Goal: Task Accomplishment & Management: Use online tool/utility

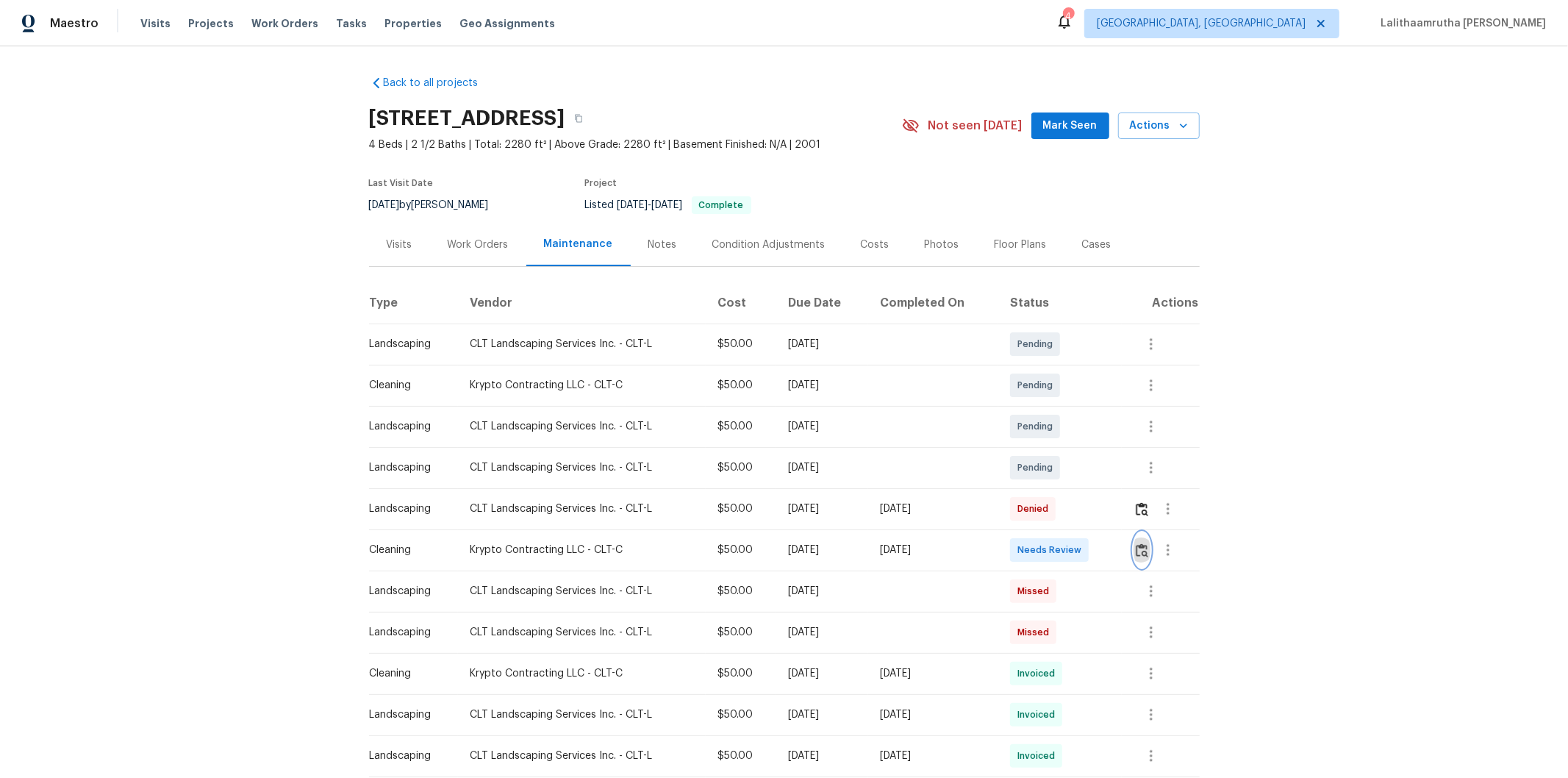
click at [1114, 523] on img "button" at bounding box center [1141, 550] width 12 height 14
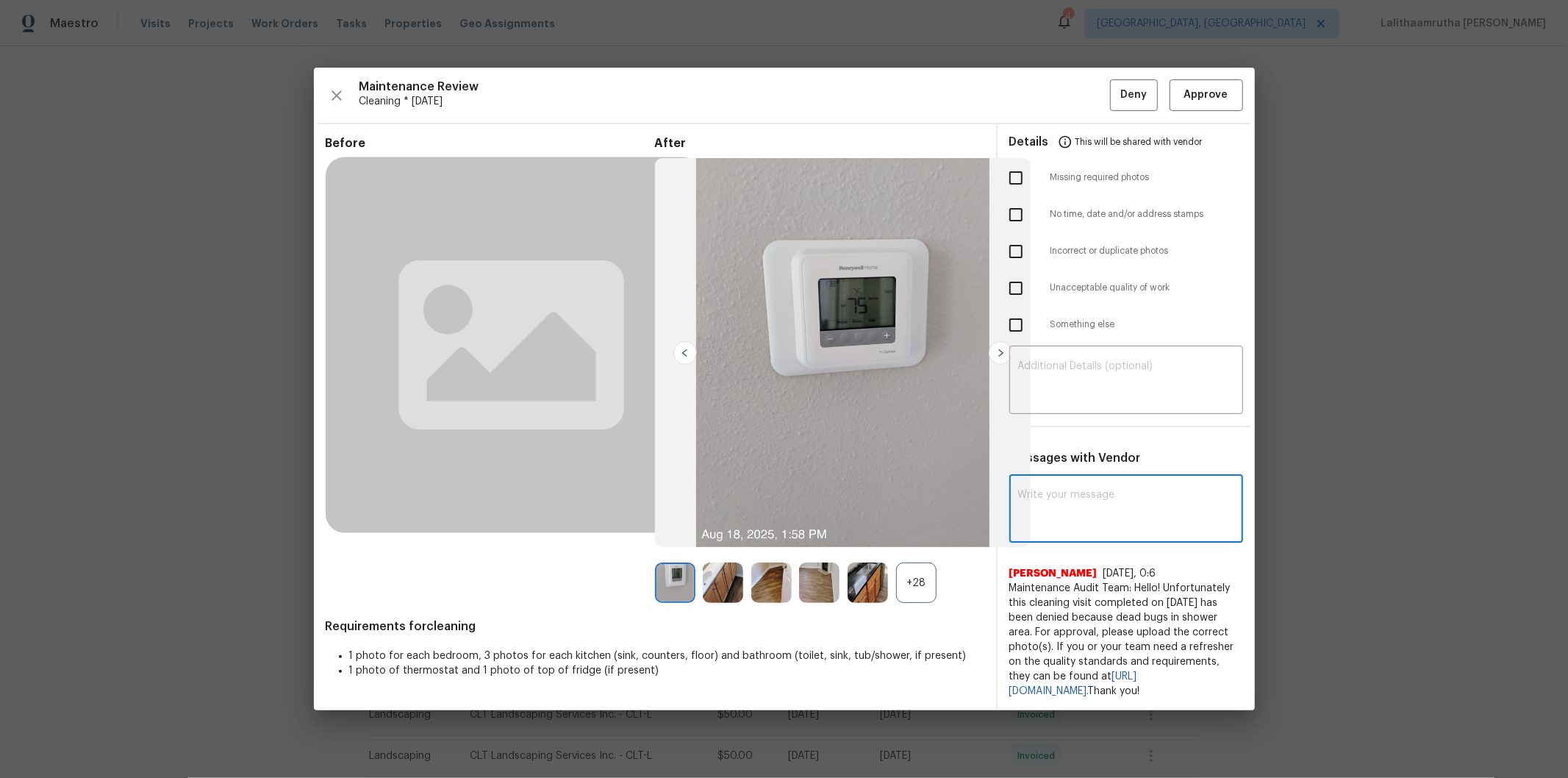
click at [1114, 497] on textarea at bounding box center [1126, 510] width 216 height 41
paste textarea "Maintenance Audit Team: Hello! After further review, the visit(08/18/2025) has …"
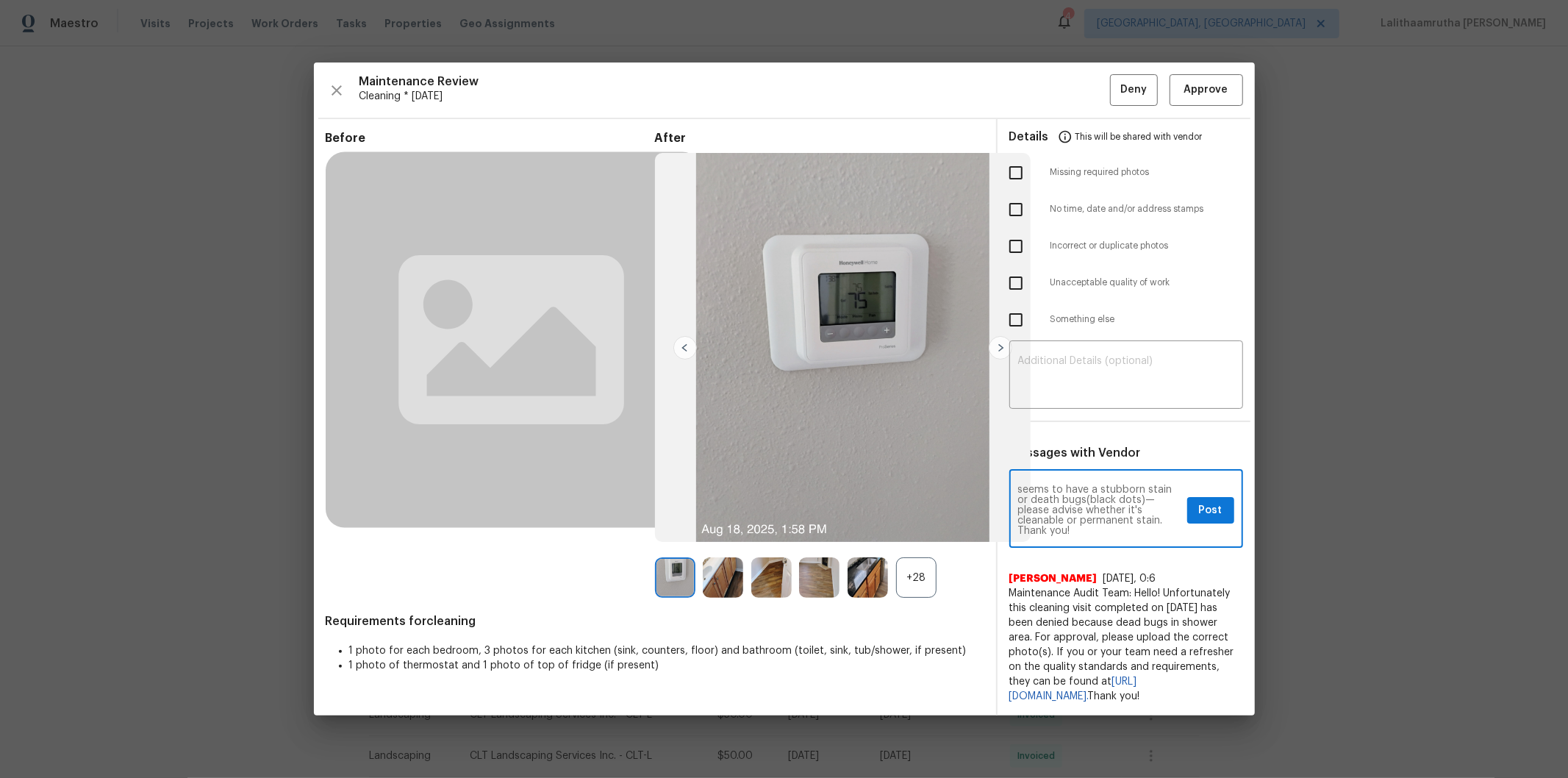
scroll to position [71, 0]
type textarea "Maintenance Audit Team: Hello! After further review, the visit(08/18/2025) has …"
click at [1114, 505] on button "Post" at bounding box center [1210, 511] width 47 height 27
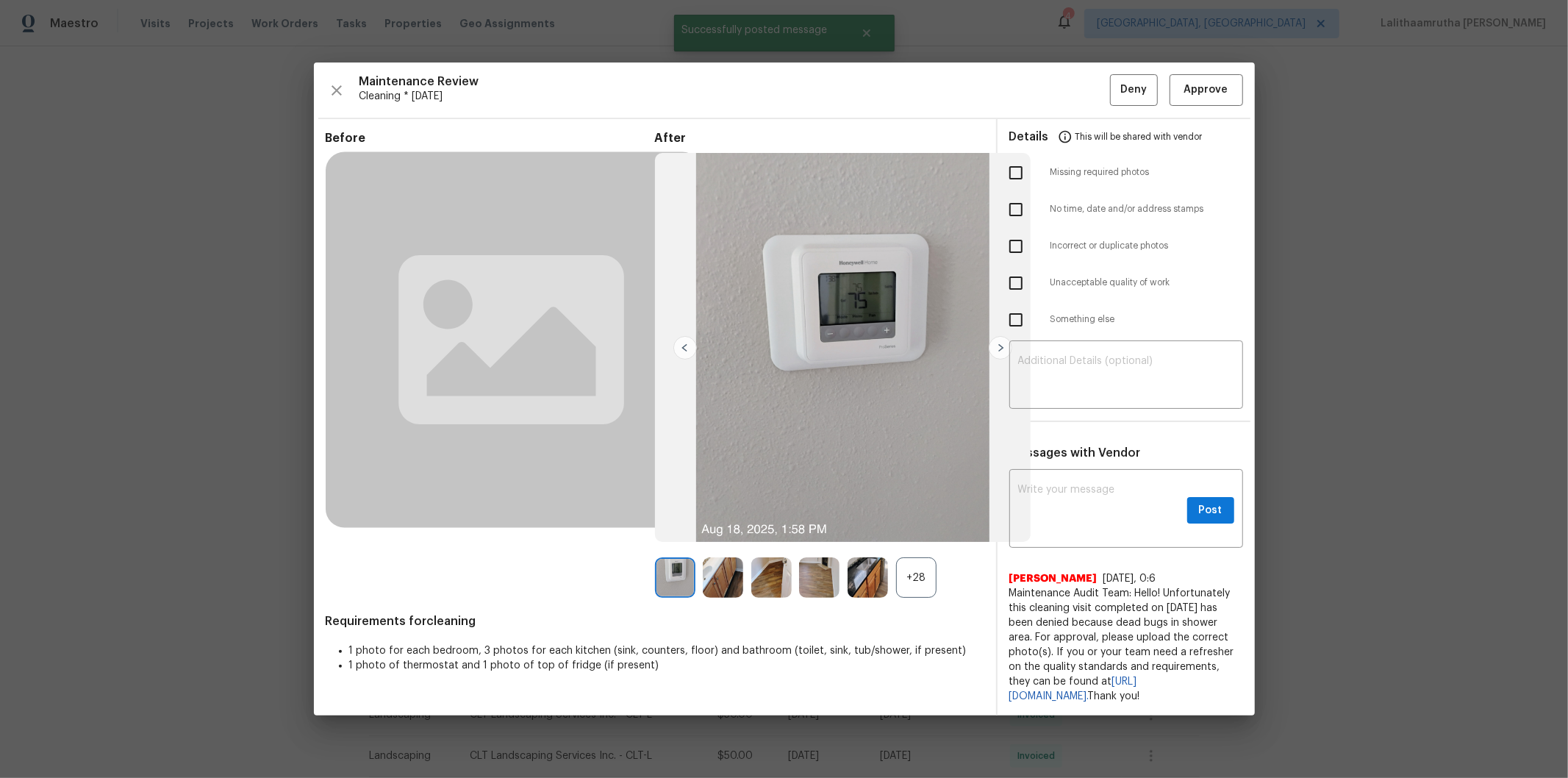
scroll to position [0, 0]
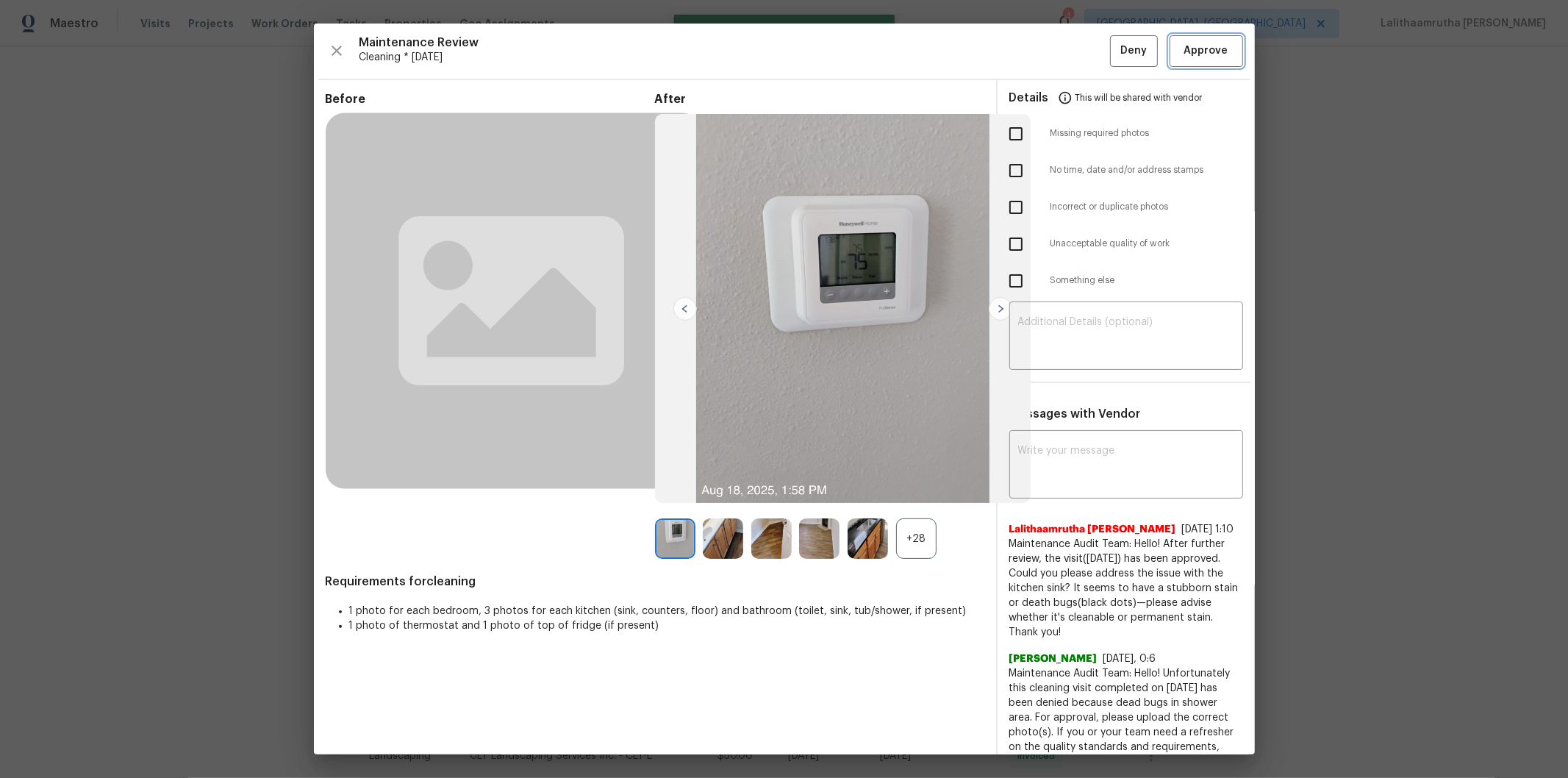
click at [1114, 36] on button "Approve" at bounding box center [1207, 51] width 73 height 32
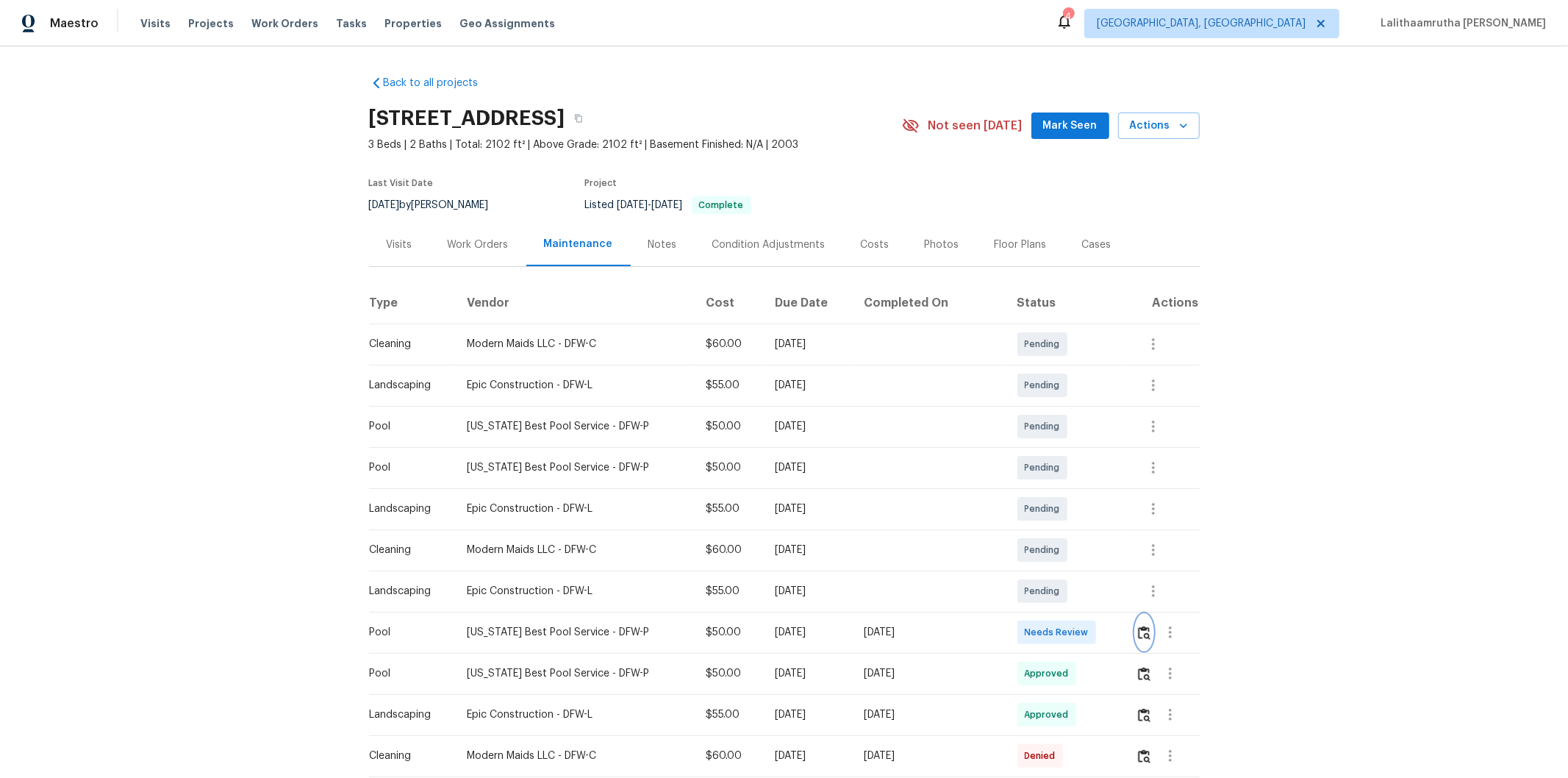
click at [1114, 523] on img "button" at bounding box center [1144, 633] width 12 height 14
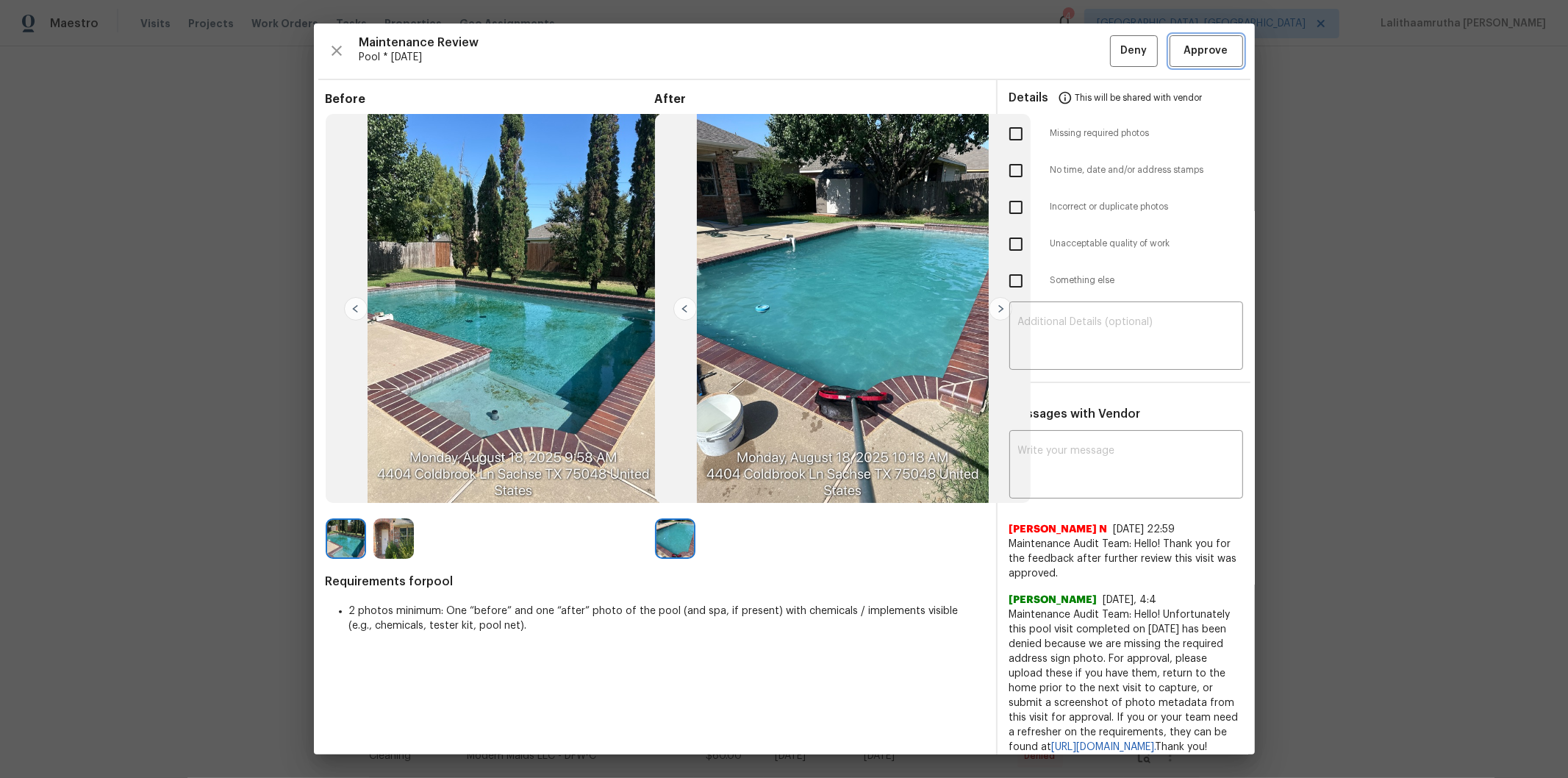
click at [1114, 53] on span "Approve" at bounding box center [1207, 51] width 44 height 18
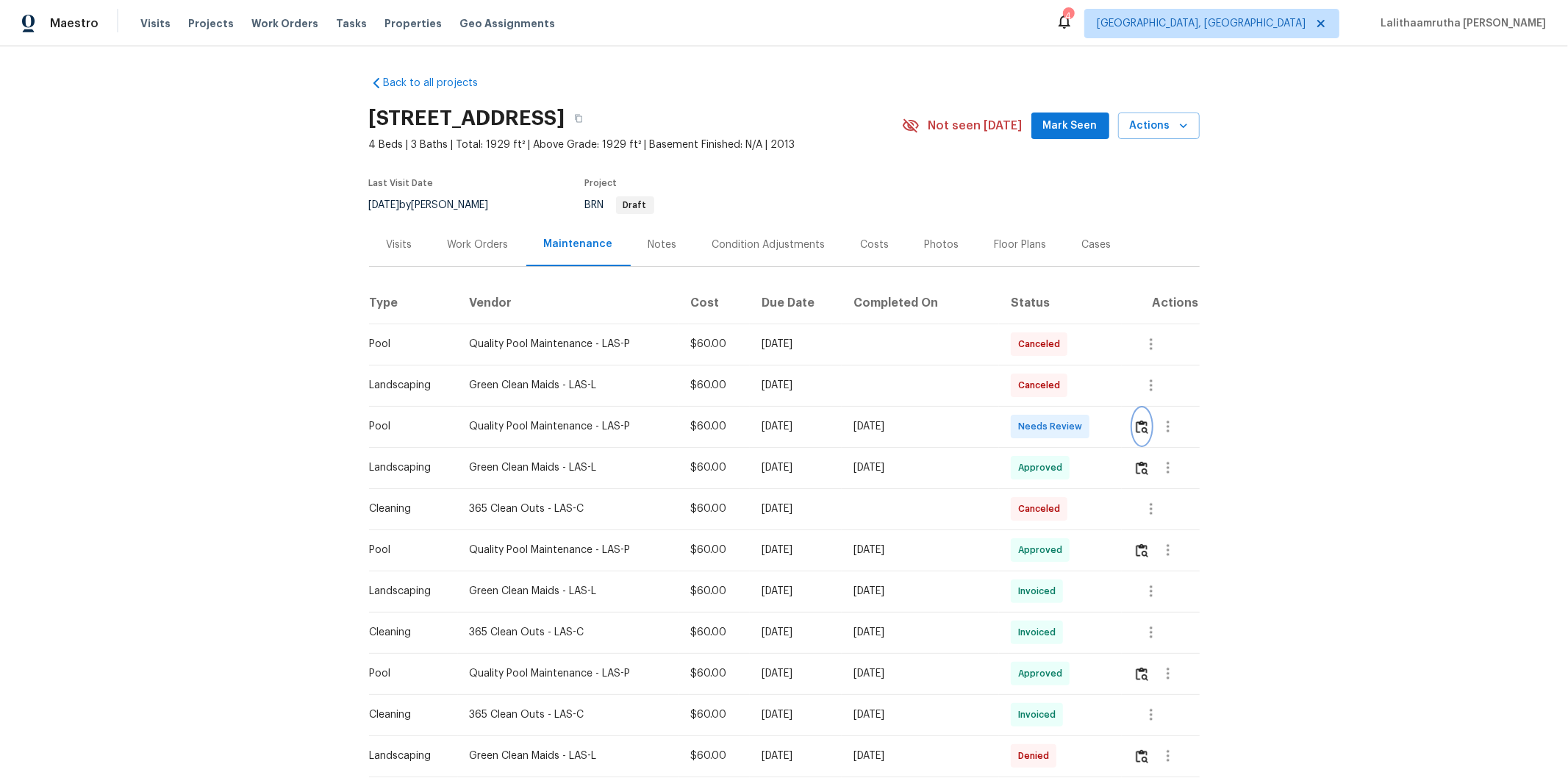
click at [1114, 421] on img "button" at bounding box center [1141, 427] width 12 height 14
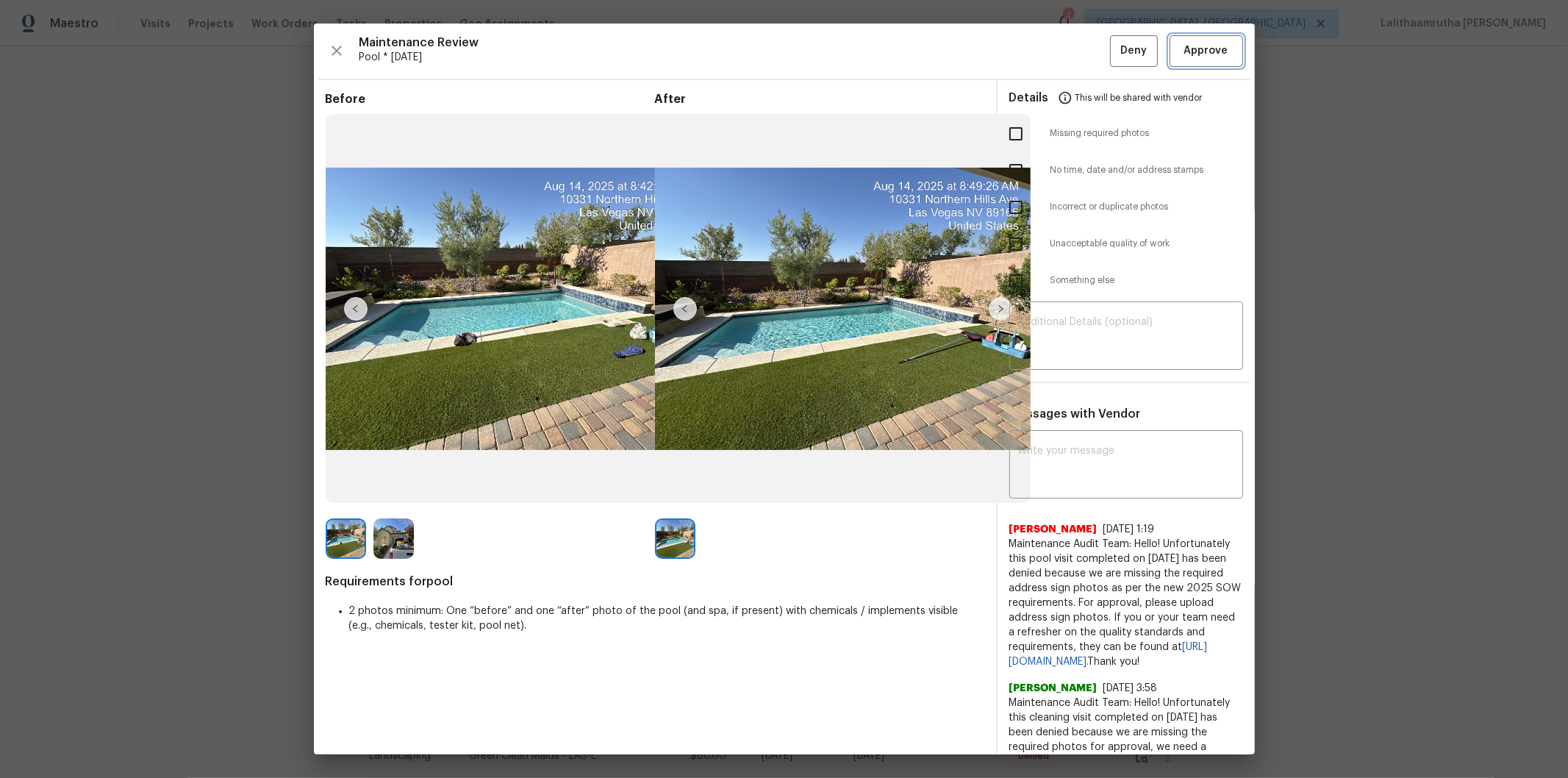
click at [1114, 54] on span "Approve" at bounding box center [1207, 51] width 44 height 18
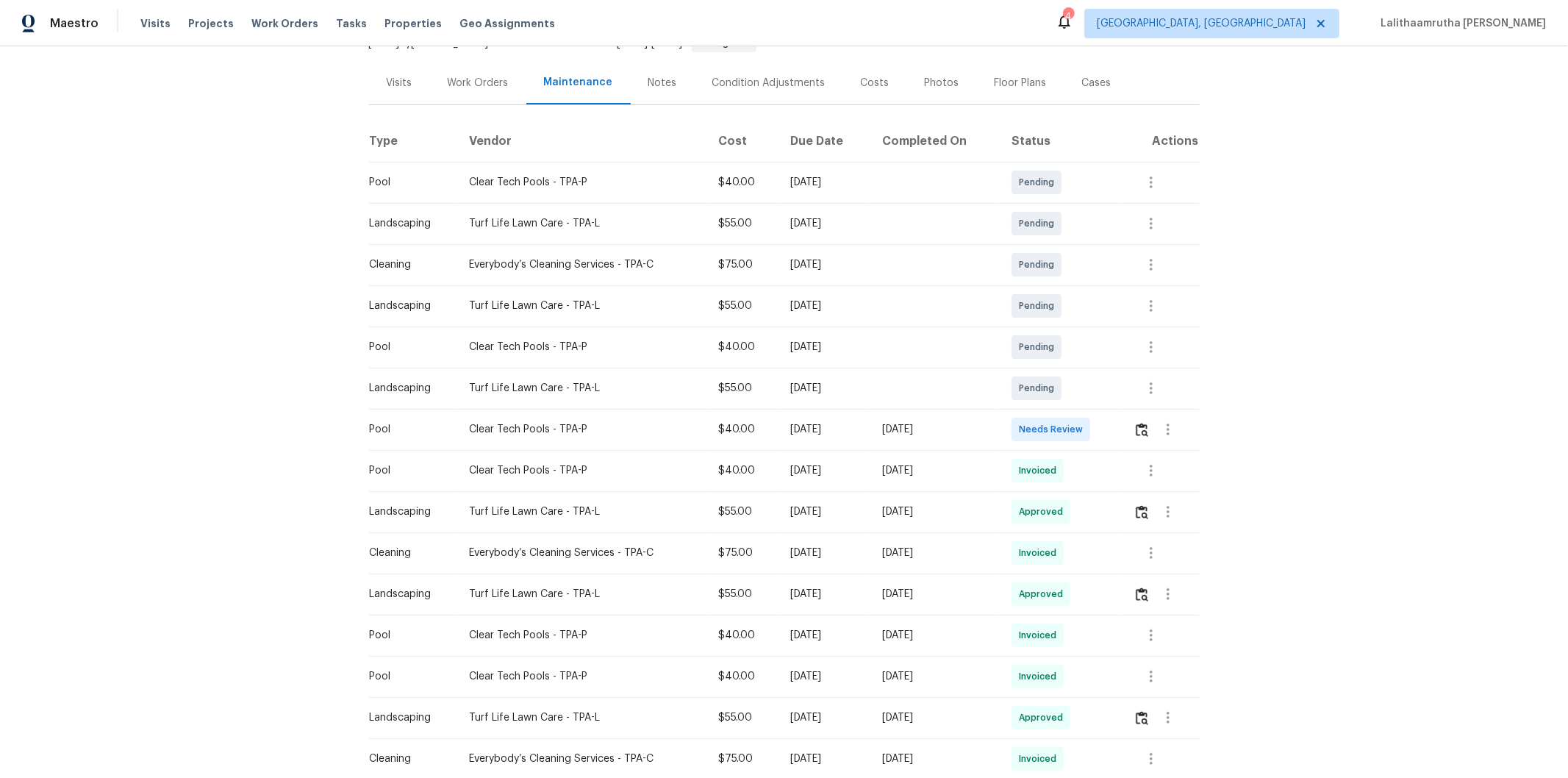
scroll to position [163, 0]
click at [1114, 424] on img "button" at bounding box center [1141, 428] width 12 height 14
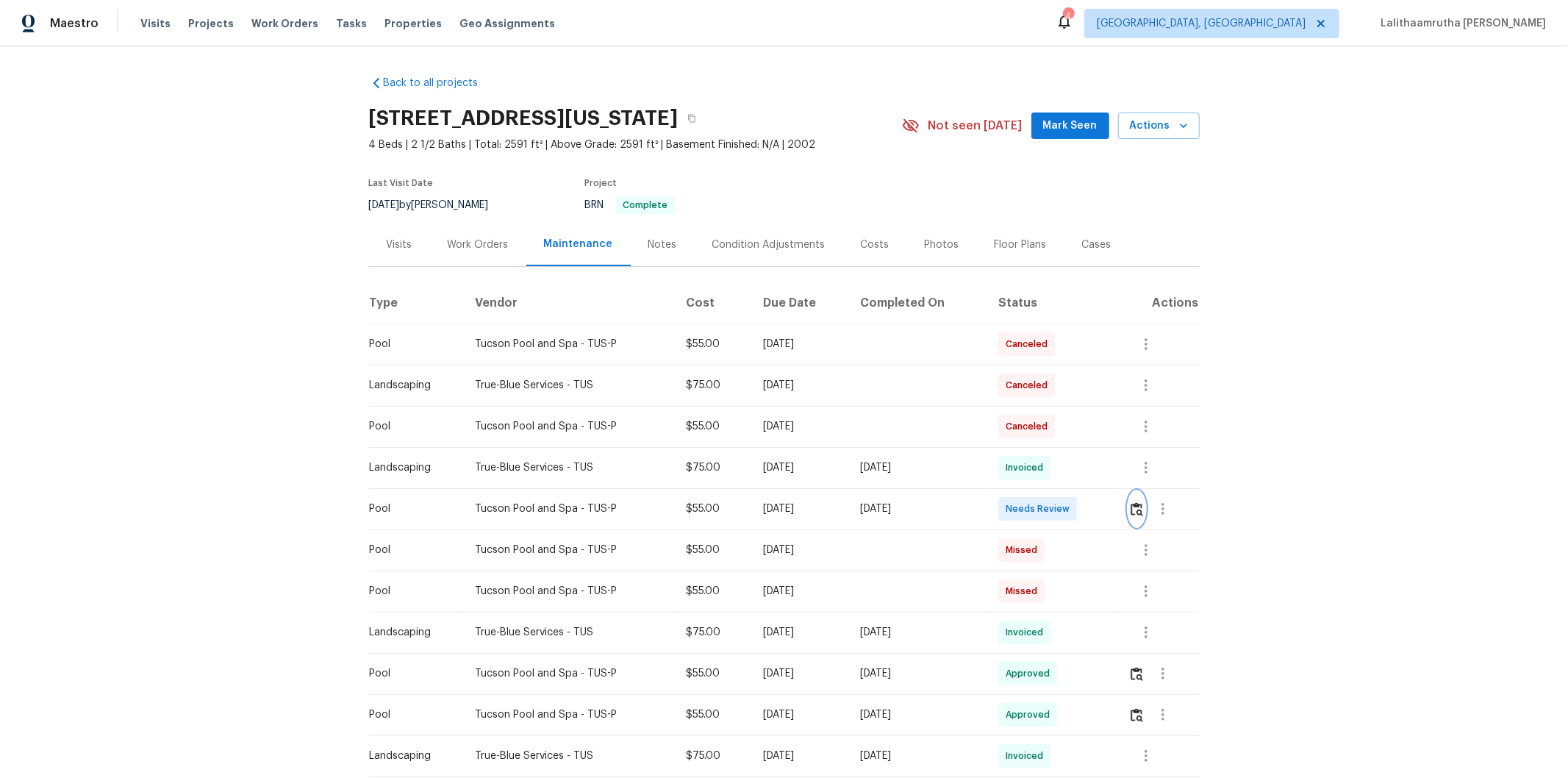
click at [1114, 510] on img "button" at bounding box center [1136, 509] width 12 height 14
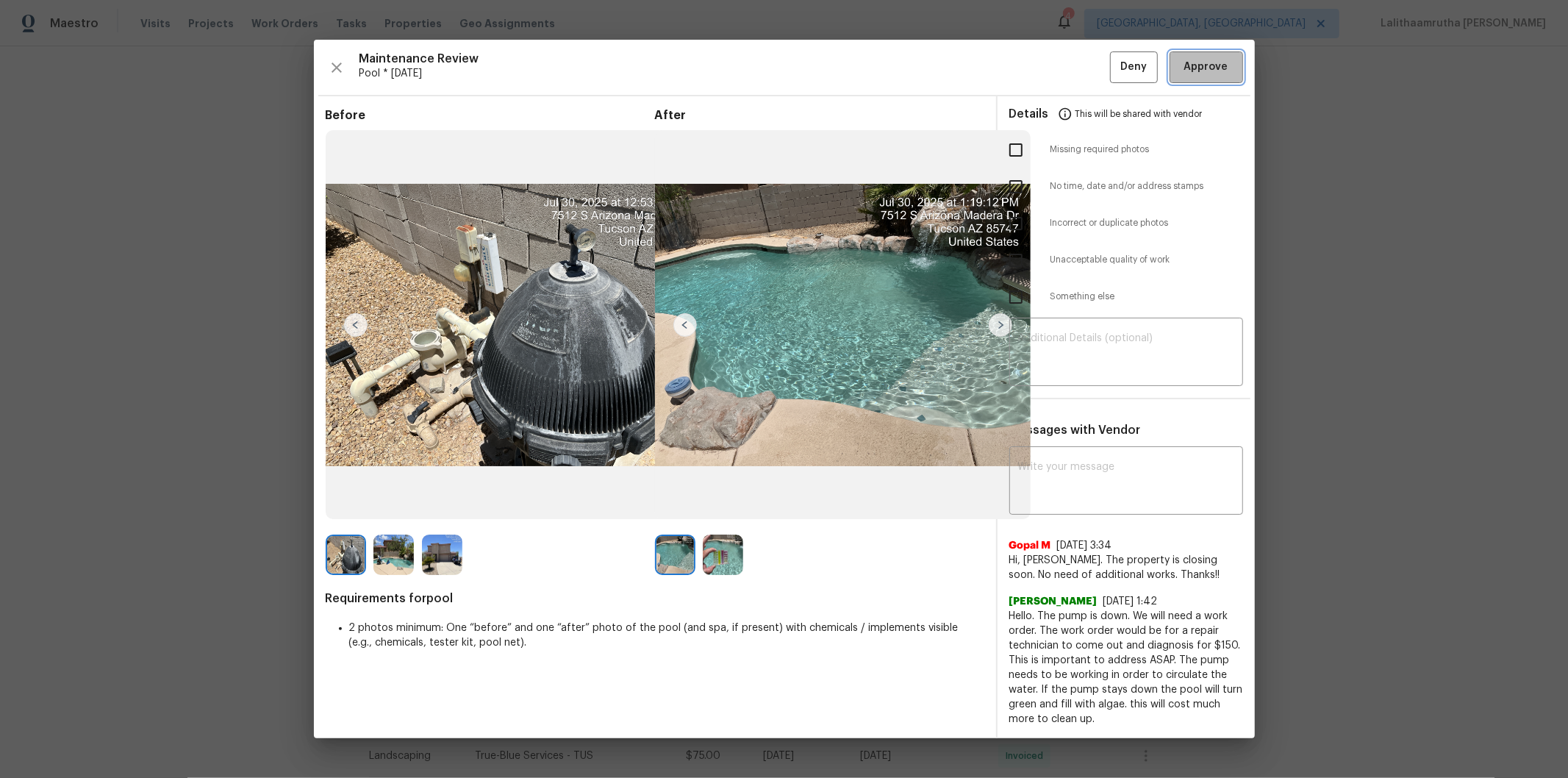
click at [1114, 66] on span "Approve" at bounding box center [1207, 66] width 44 height 18
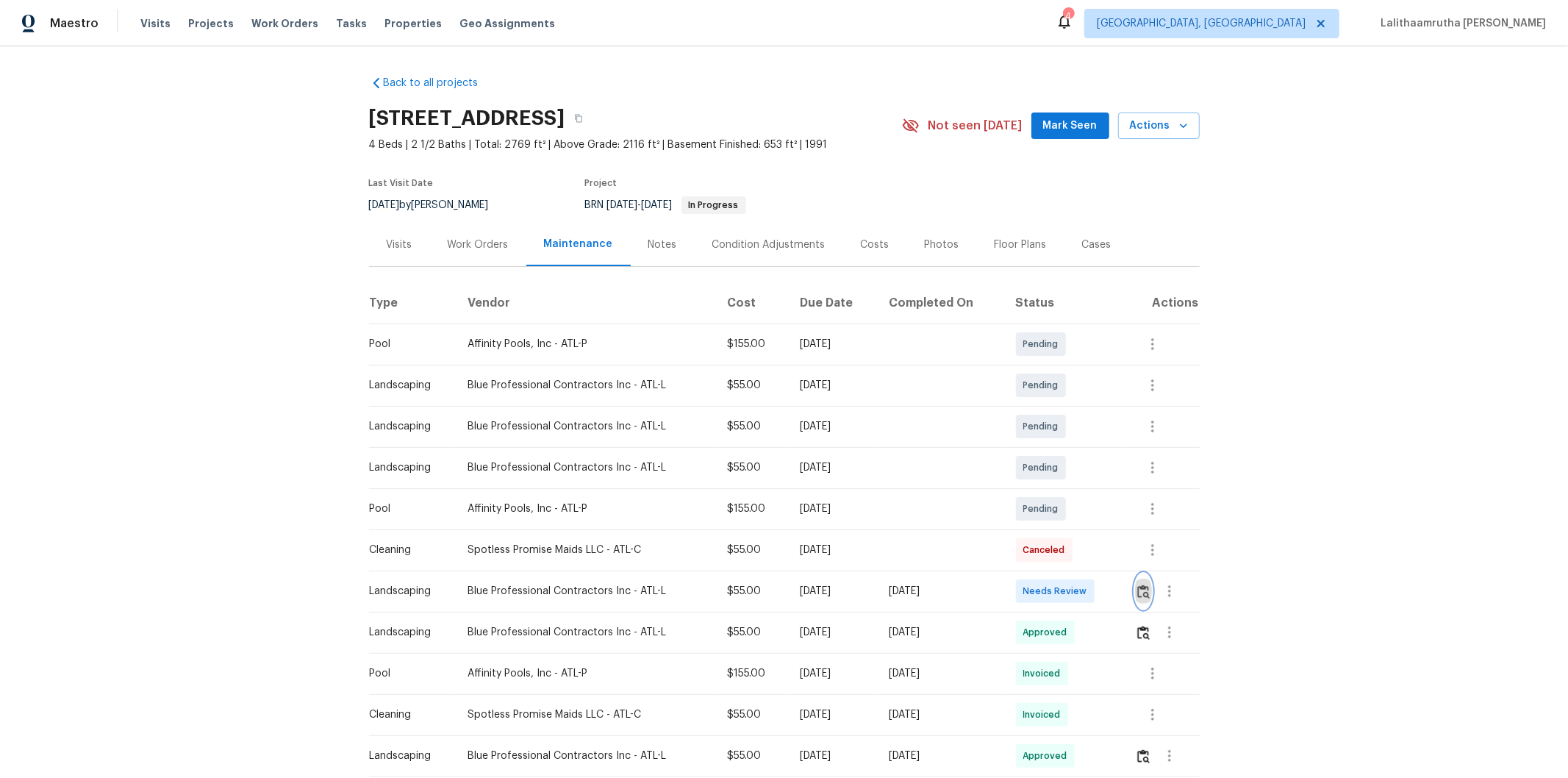
click at [1114, 523] on img "button" at bounding box center [1143, 591] width 12 height 14
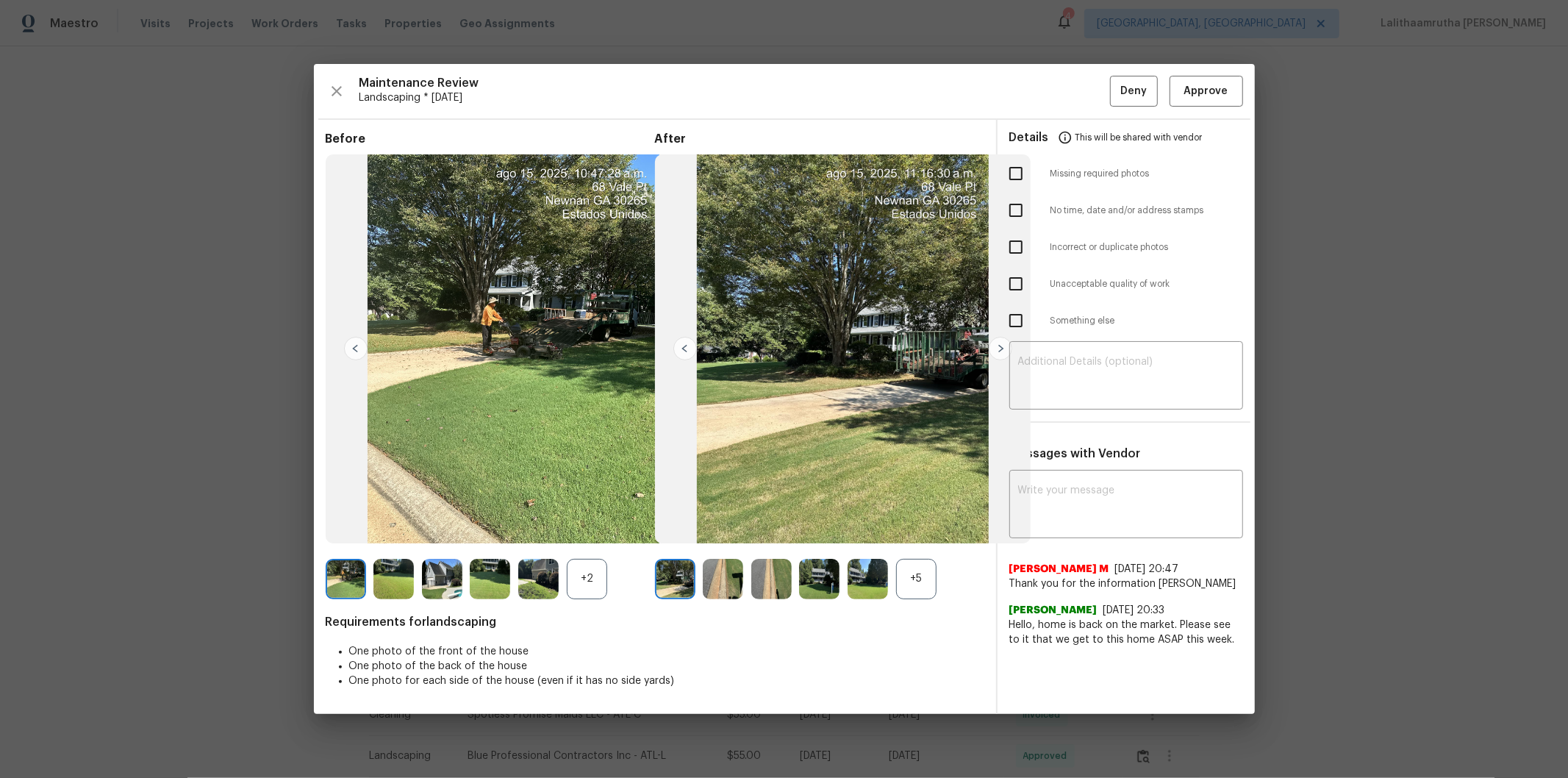
click at [1114, 74] on div "Maintenance Review Landscaping * Mon, Aug 11 Deny Approve Before +2 After +5 Re…" at bounding box center [784, 389] width 941 height 651
click at [1114, 81] on button "Approve" at bounding box center [1207, 91] width 73 height 32
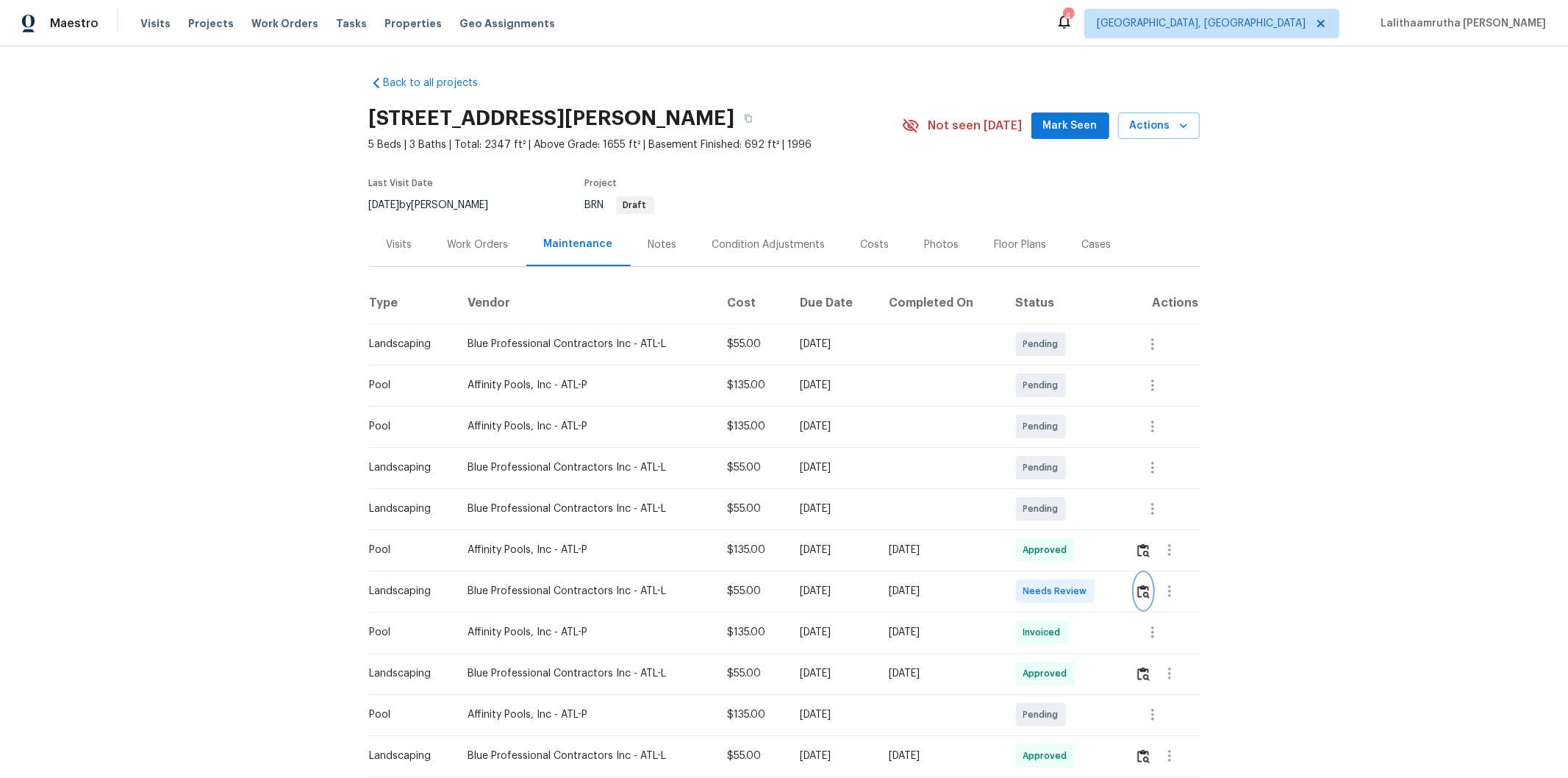
click at [1114, 523] on img "button" at bounding box center [1143, 591] width 12 height 14
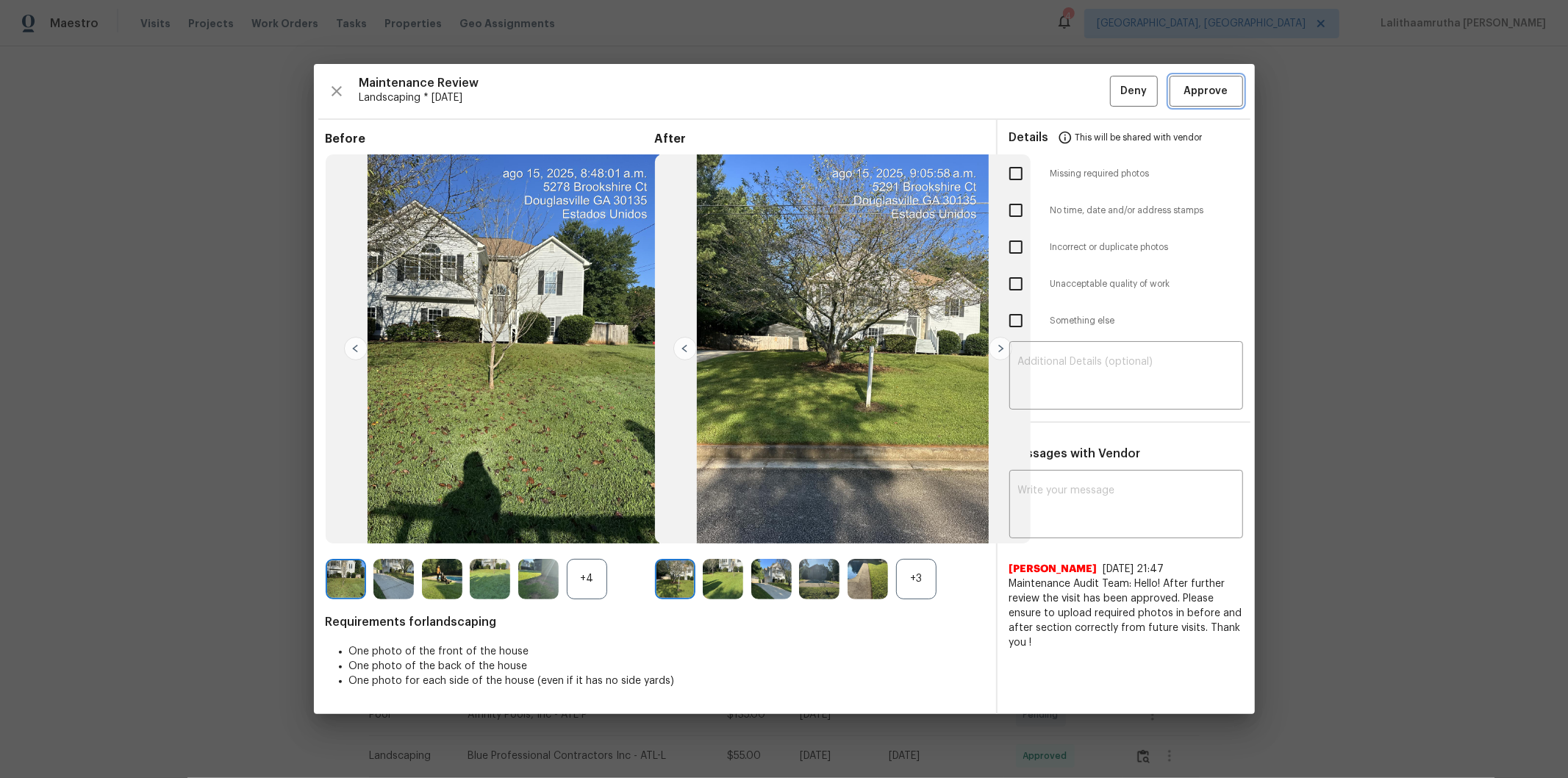
click at [1114, 87] on span "Approve" at bounding box center [1207, 91] width 44 height 18
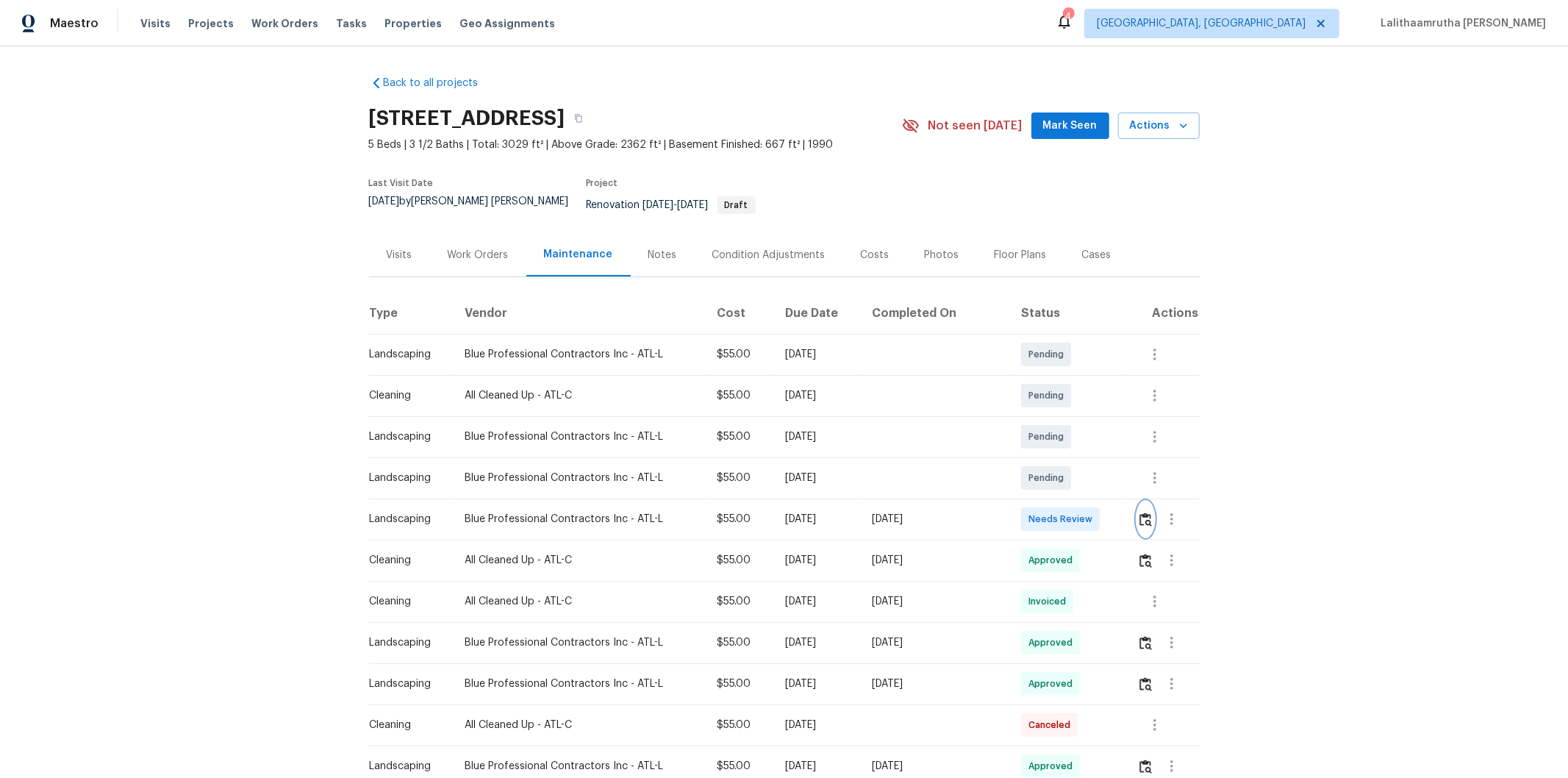
click at [1114, 501] on button "button" at bounding box center [1146, 518] width 17 height 36
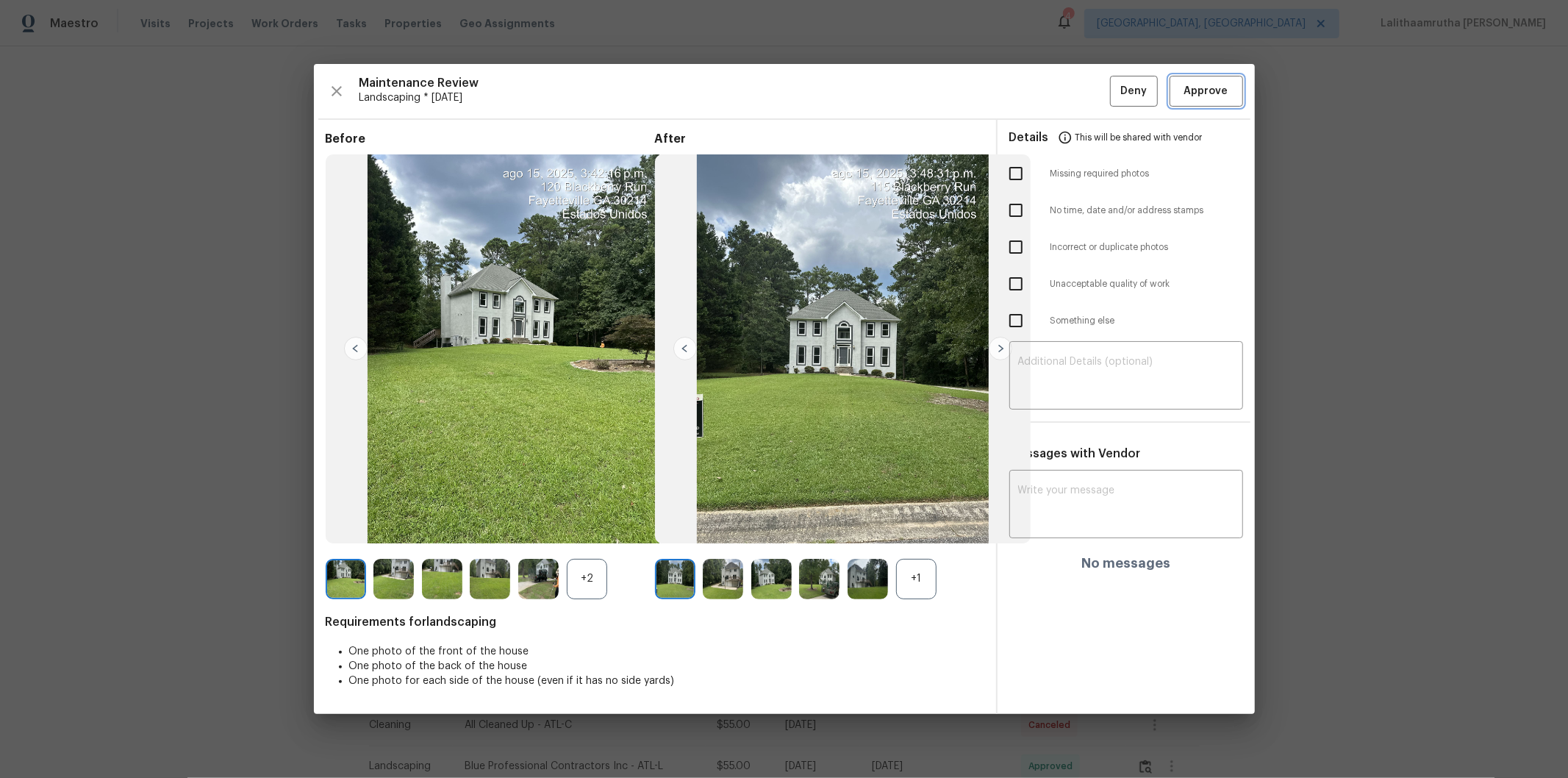
click at [1114, 89] on span "Approve" at bounding box center [1207, 91] width 44 height 18
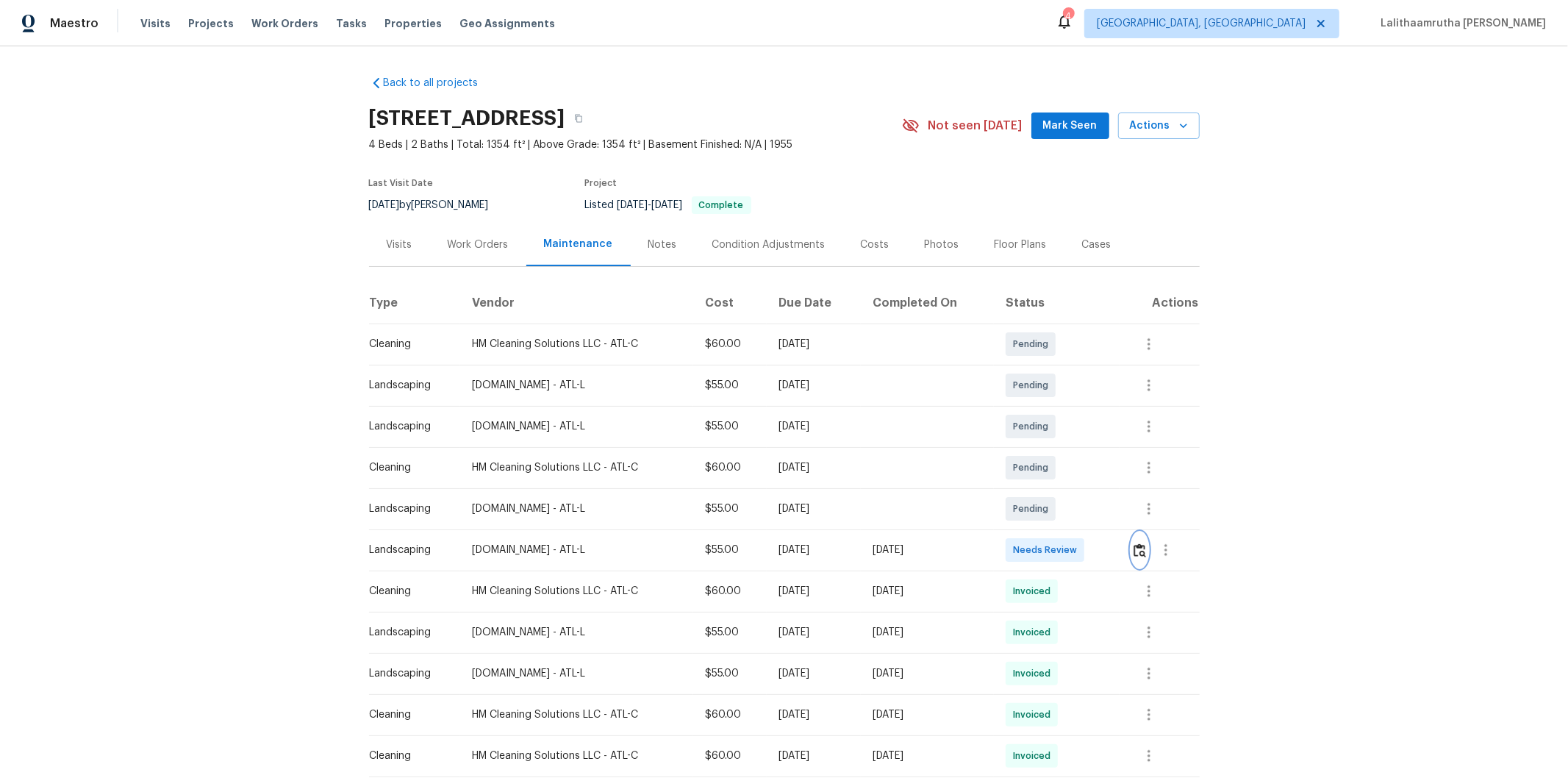
click at [1114, 523] on button "button" at bounding box center [1140, 550] width 17 height 36
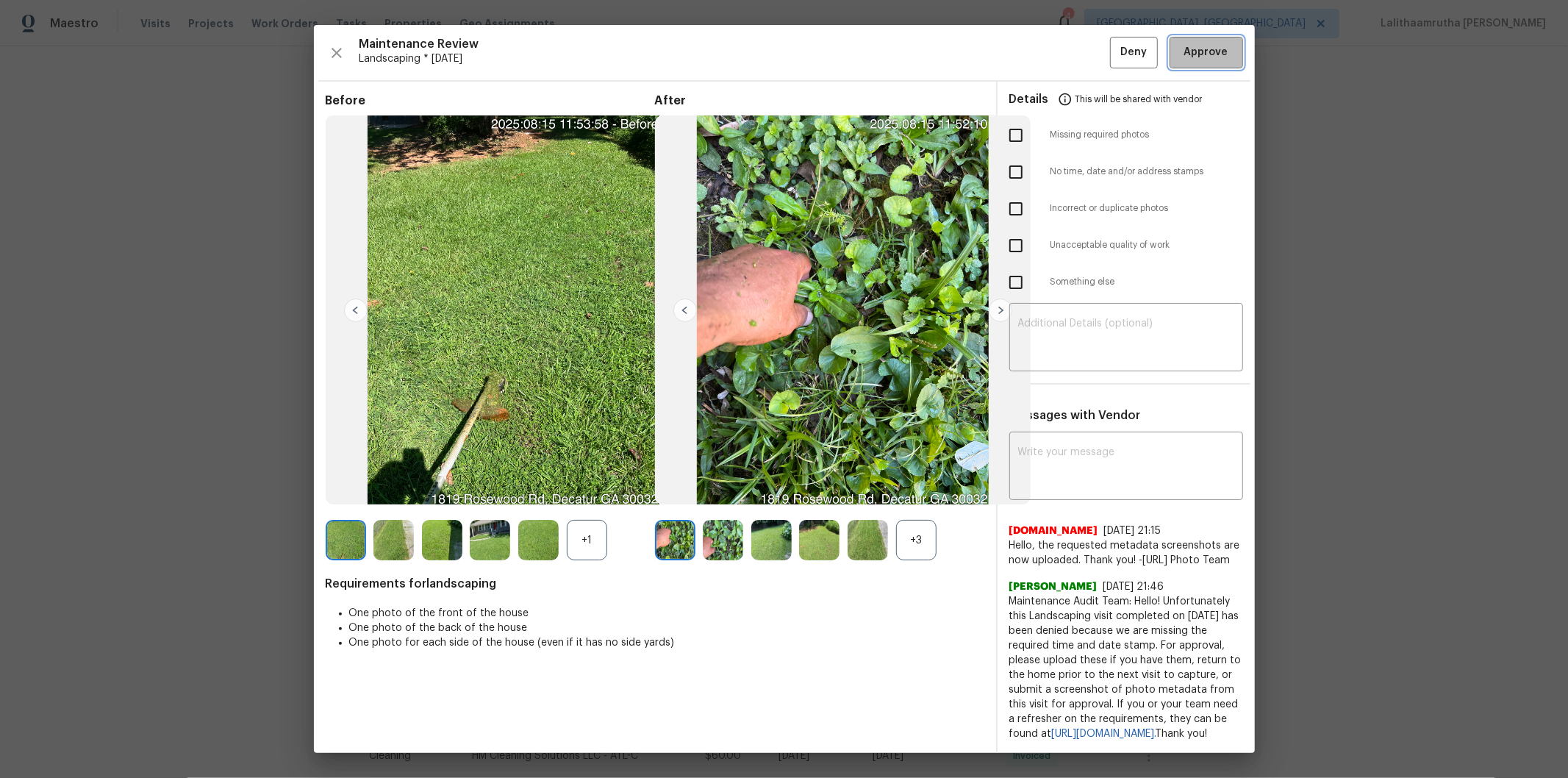
click at [1114, 52] on span "Approve" at bounding box center [1207, 52] width 44 height 18
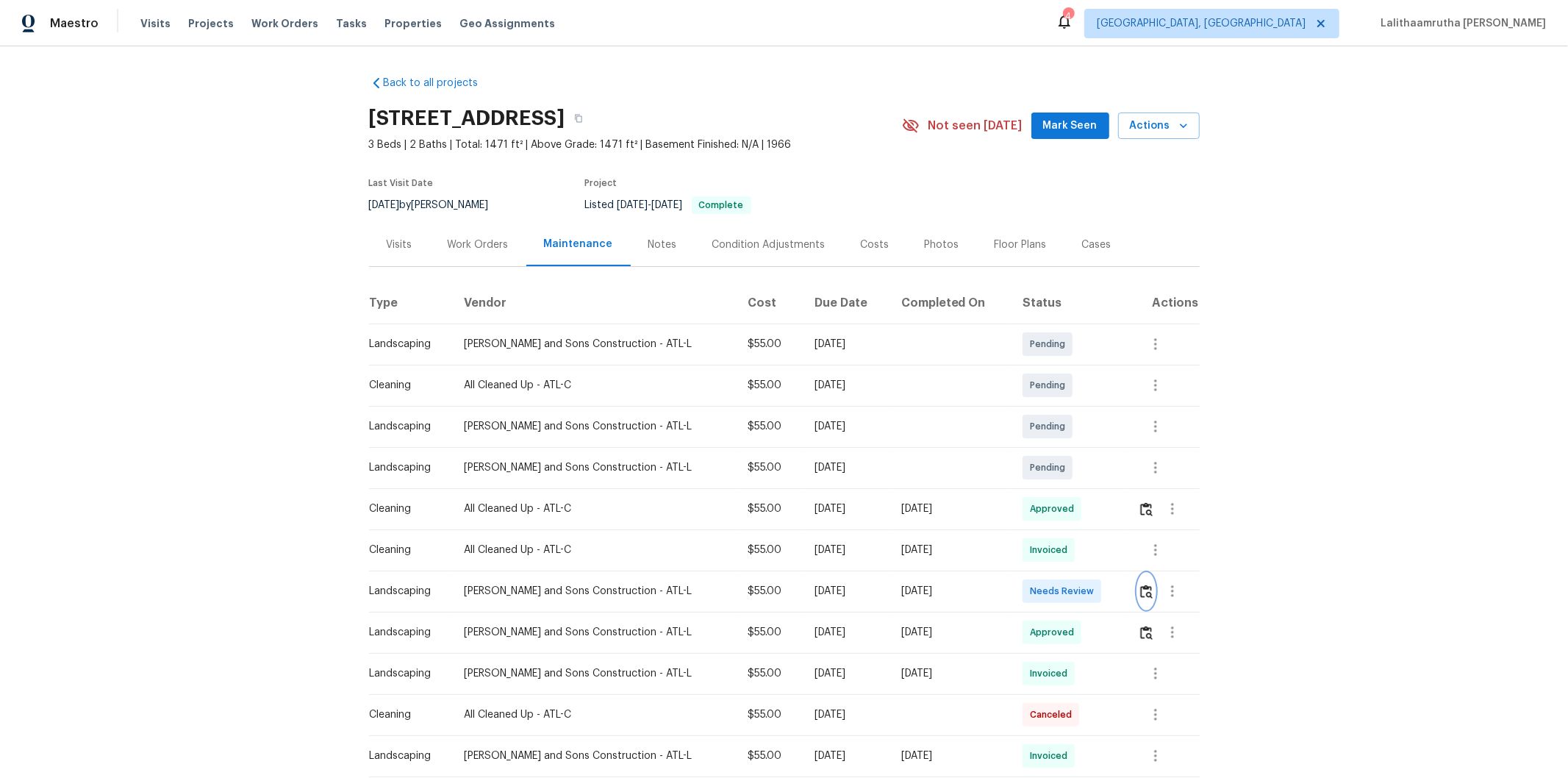
click at [1114, 523] on img "button" at bounding box center [1146, 591] width 12 height 14
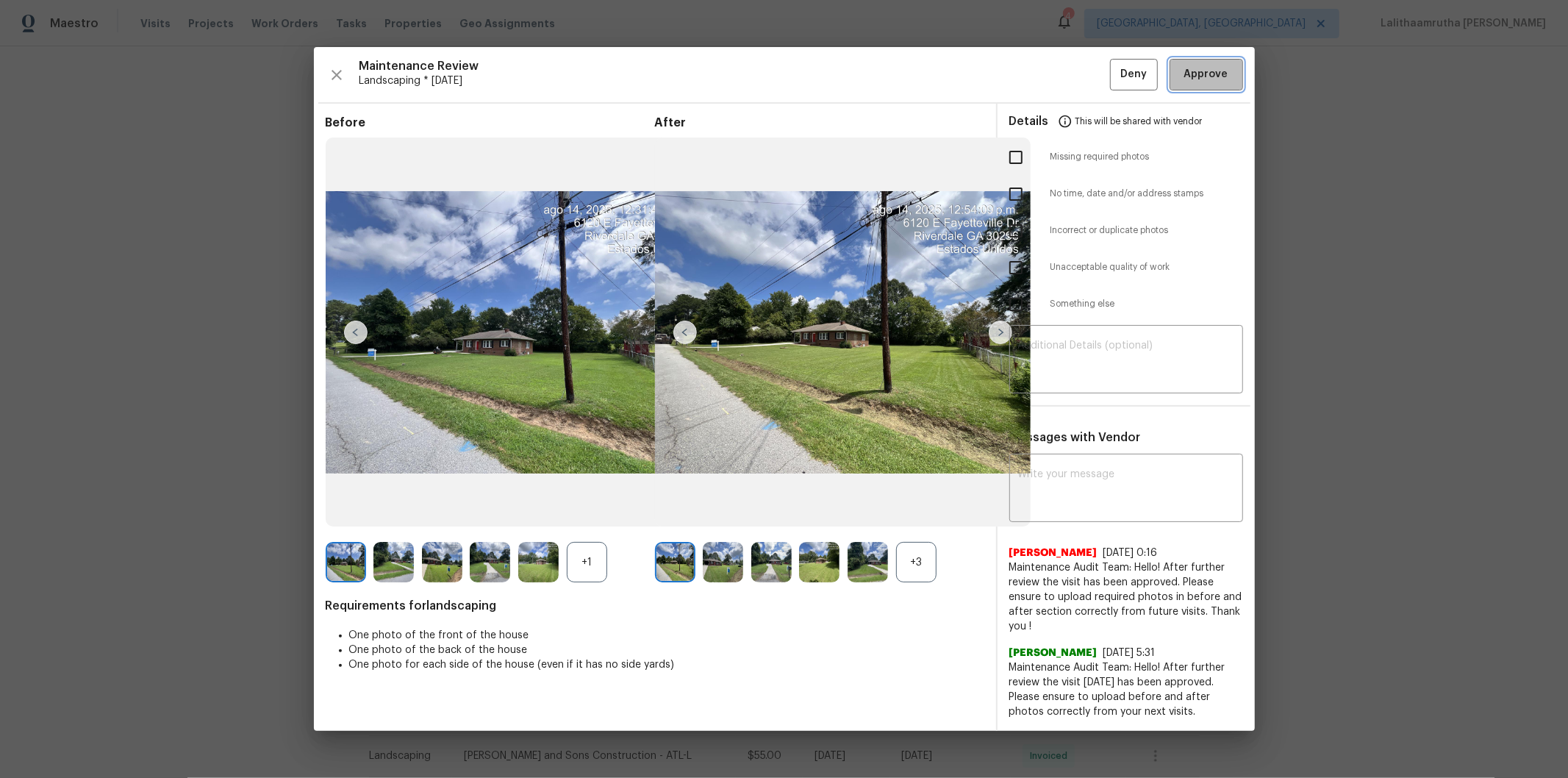
click at [1114, 81] on span "Approve" at bounding box center [1207, 74] width 44 height 18
